Goal: Task Accomplishment & Management: Manage account settings

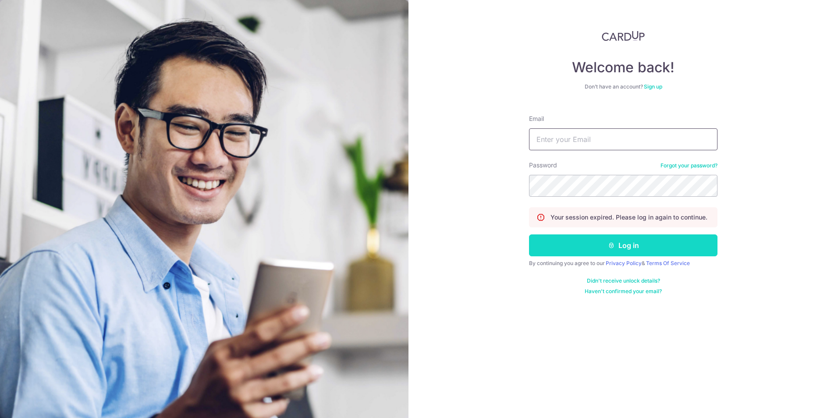
type input "[EMAIL_ADDRESS][DOMAIN_NAME]"
click at [580, 253] on button "Log in" at bounding box center [623, 246] width 188 height 22
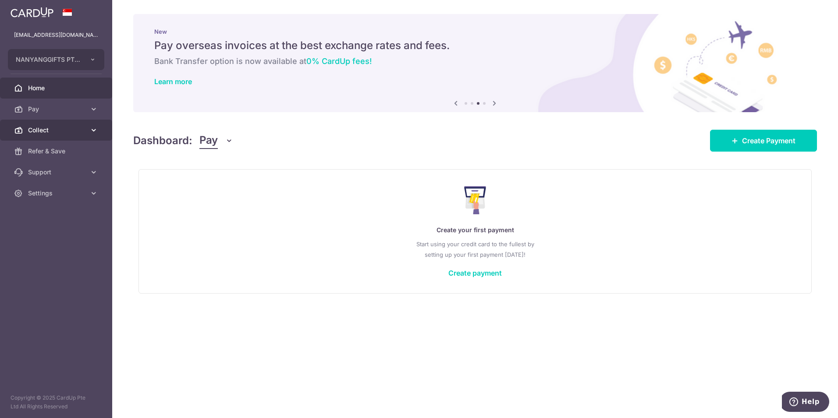
click at [77, 134] on span "Collect" at bounding box center [57, 130] width 58 height 9
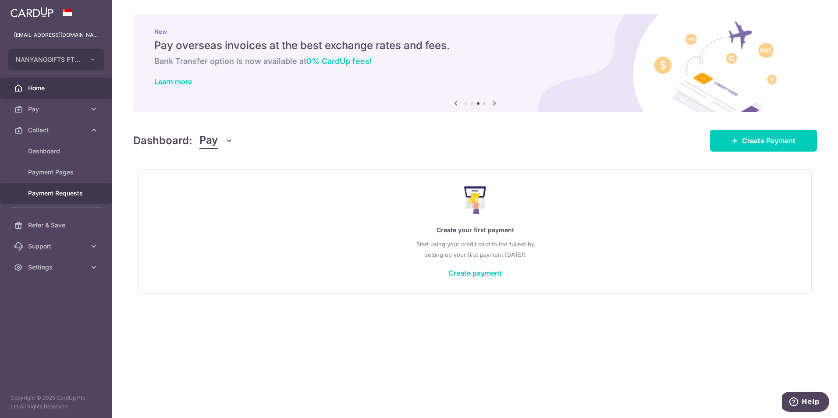
click at [66, 193] on span "Payment Requests" at bounding box center [57, 193] width 58 height 9
click at [68, 193] on span "Payment Requests" at bounding box center [57, 193] width 58 height 9
click at [36, 192] on span "Payment Requests" at bounding box center [57, 193] width 58 height 9
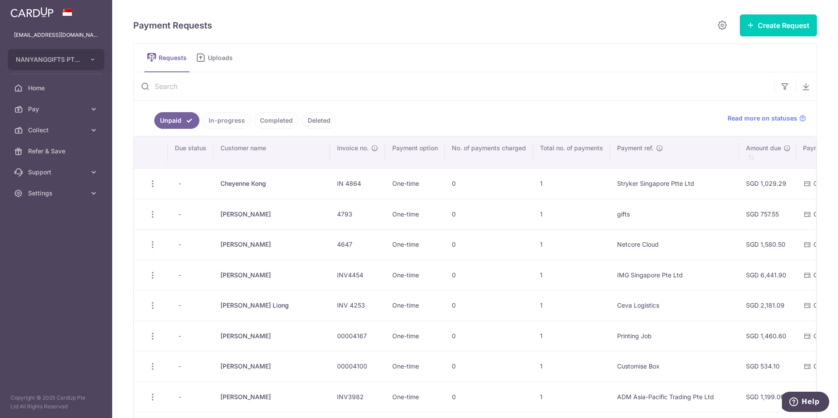
click at [235, 118] on link "In-progress" at bounding box center [227, 120] width 48 height 17
